Goal: Transaction & Acquisition: Purchase product/service

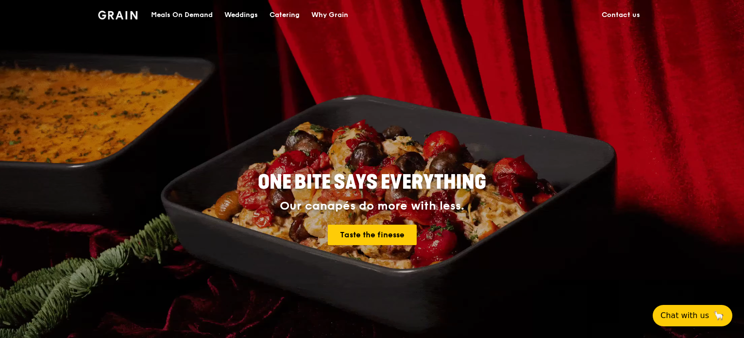
click at [200, 13] on div "Meals On Demand" at bounding box center [182, 14] width 62 height 29
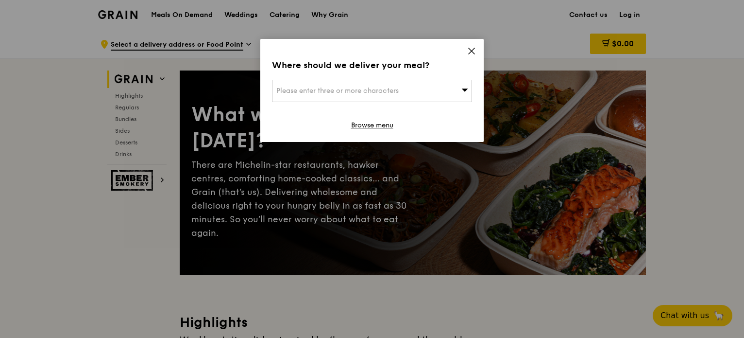
click at [475, 50] on icon at bounding box center [471, 51] width 9 height 9
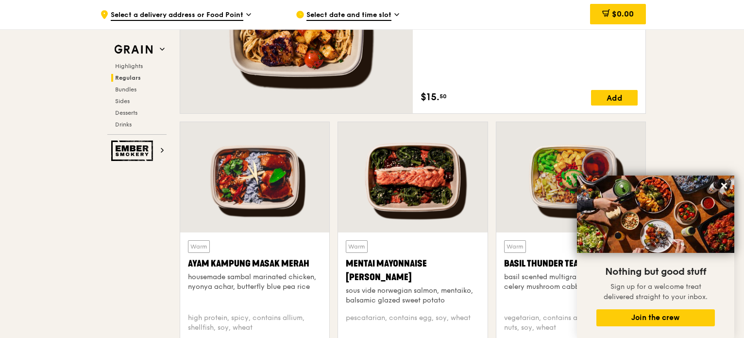
scroll to position [874, 0]
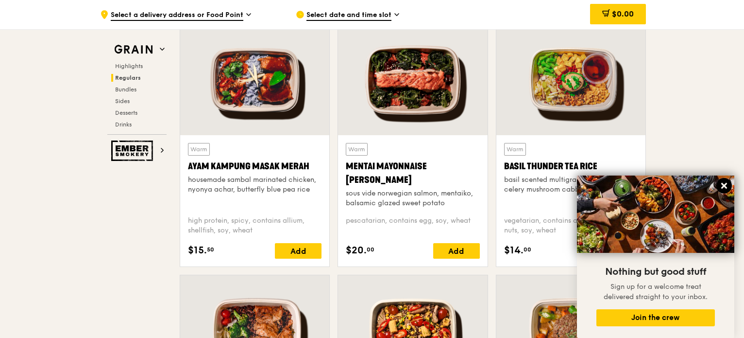
click at [724, 185] on icon at bounding box center [724, 186] width 6 height 6
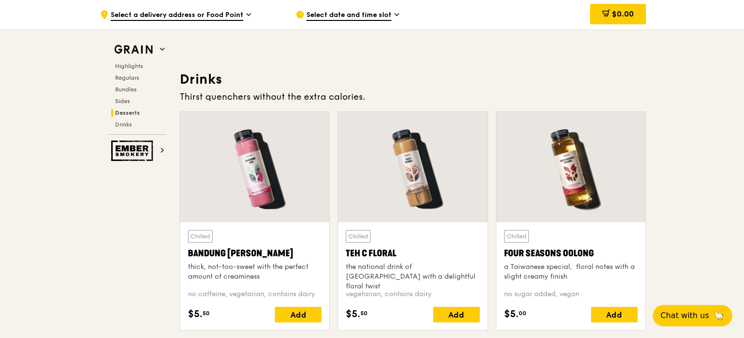
scroll to position [3290, 0]
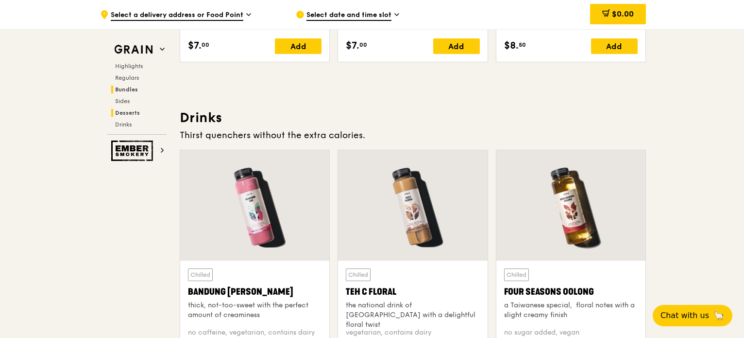
click at [125, 93] on span "Bundles" at bounding box center [126, 89] width 23 height 7
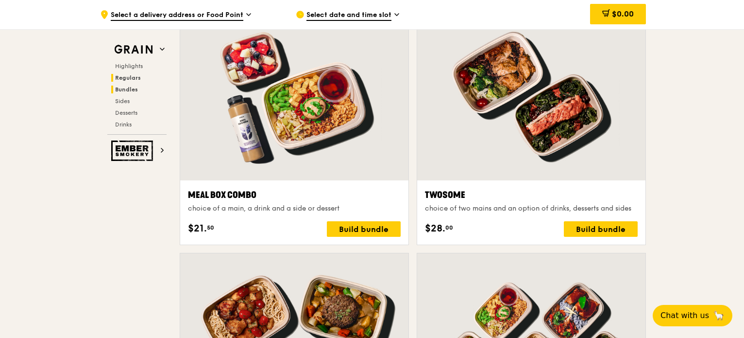
scroll to position [1398, 0]
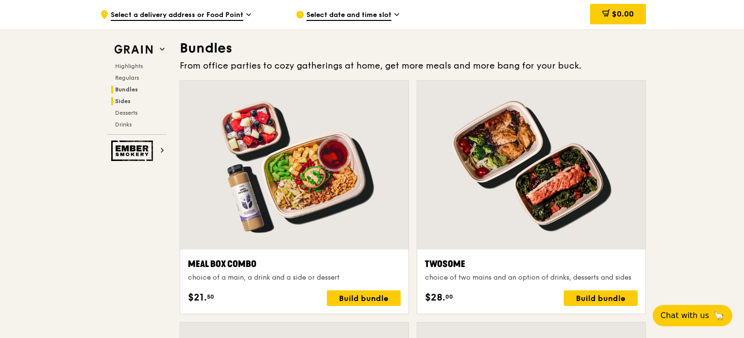
click at [129, 100] on span "Sides" at bounding box center [123, 101] width 16 height 7
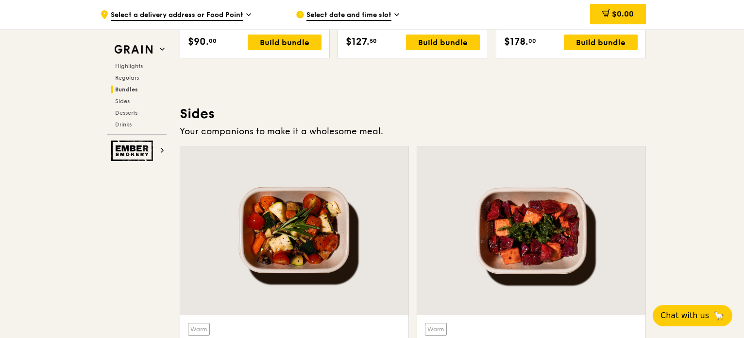
scroll to position [2017, 0]
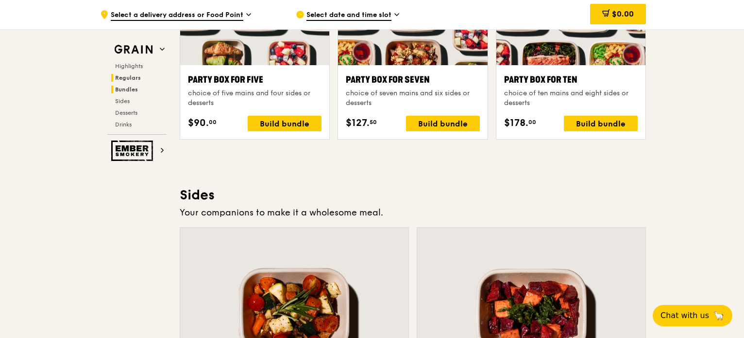
click at [132, 78] on span "Regulars" at bounding box center [128, 77] width 26 height 7
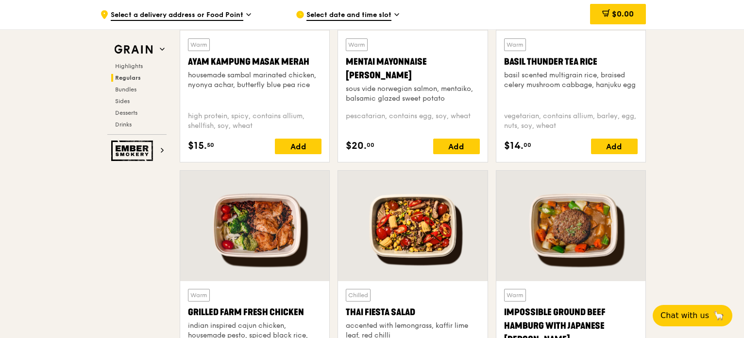
scroll to position [784, 0]
